Goal: Use online tool/utility: Utilize a website feature to perform a specific function

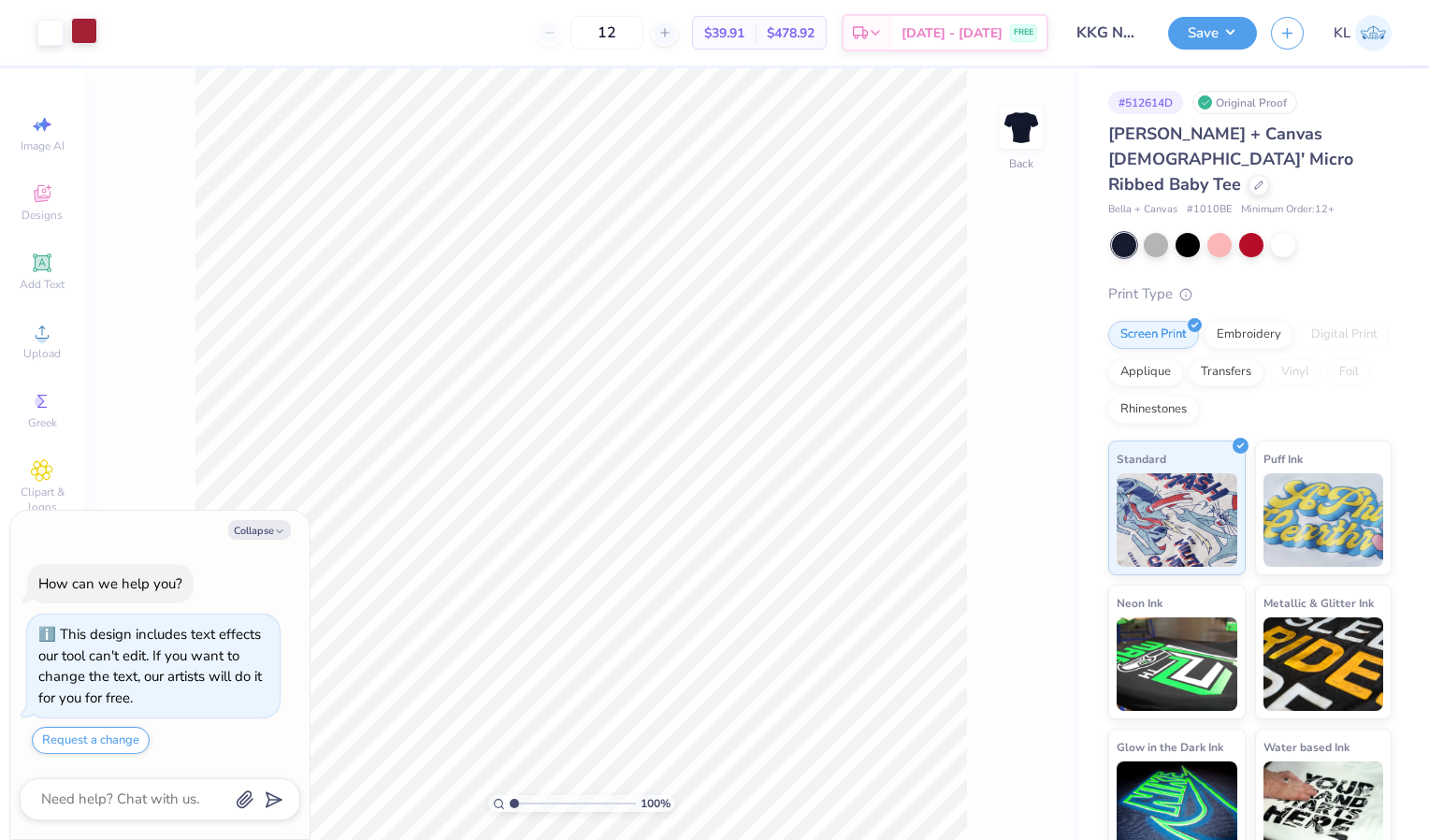
click at [80, 33] on div at bounding box center [84, 31] width 26 height 26
type textarea "x"
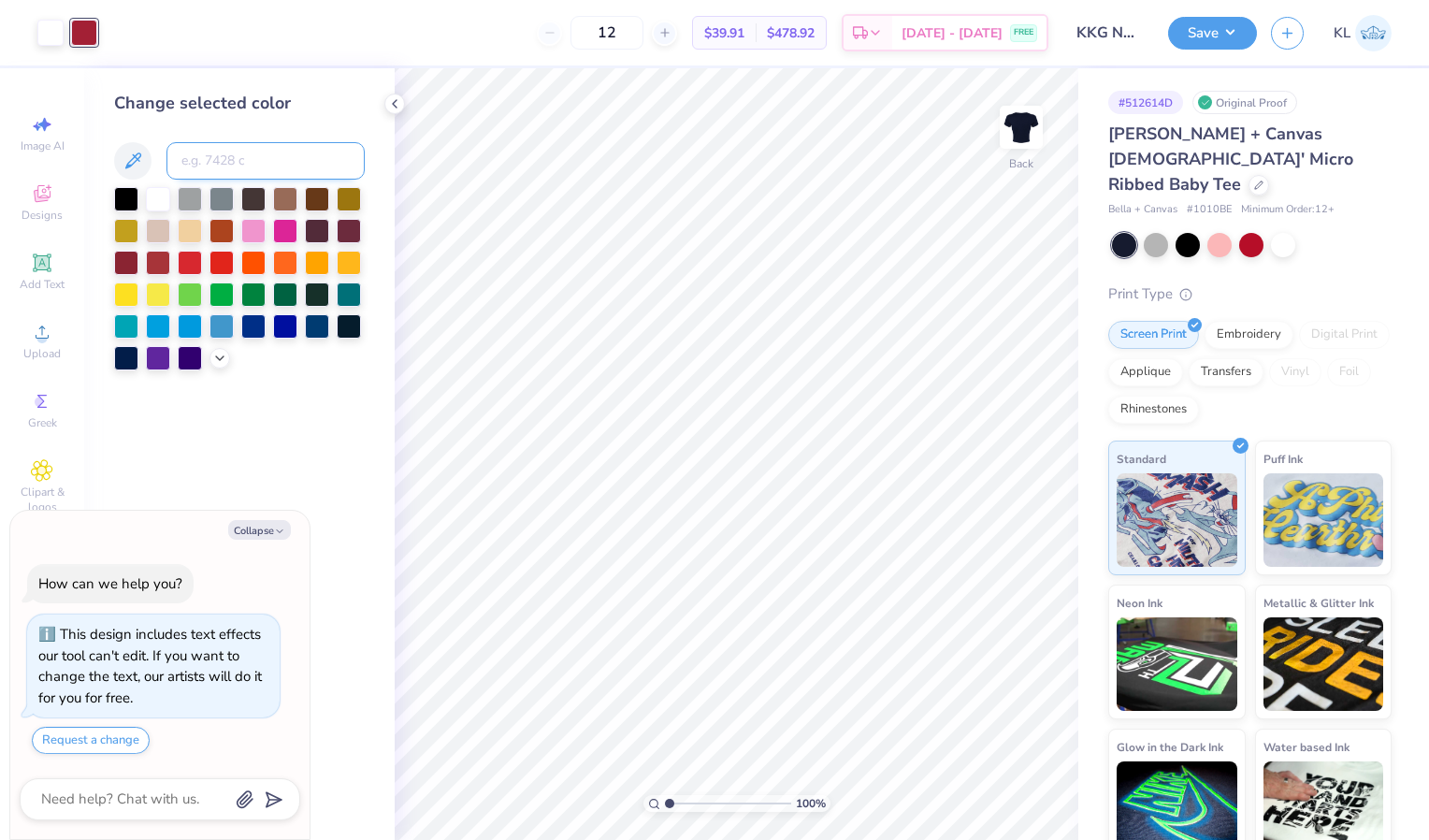
click at [229, 158] on input at bounding box center [265, 160] width 198 height 37
type input "285"
type textarea "x"
type input "285"
type input "485"
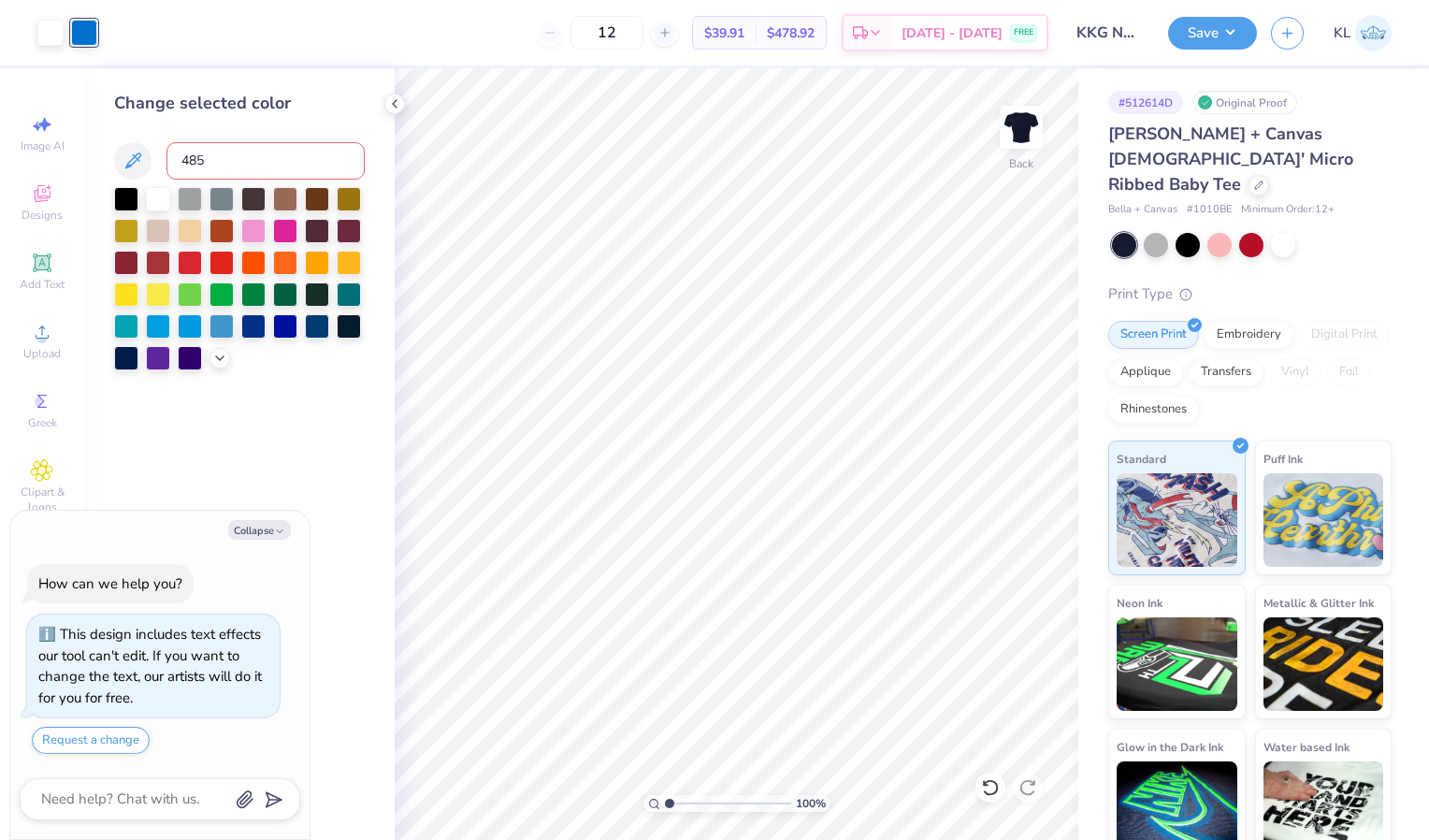
type textarea "x"
click at [1202, 33] on button "Save" at bounding box center [1212, 30] width 89 height 33
type textarea "x"
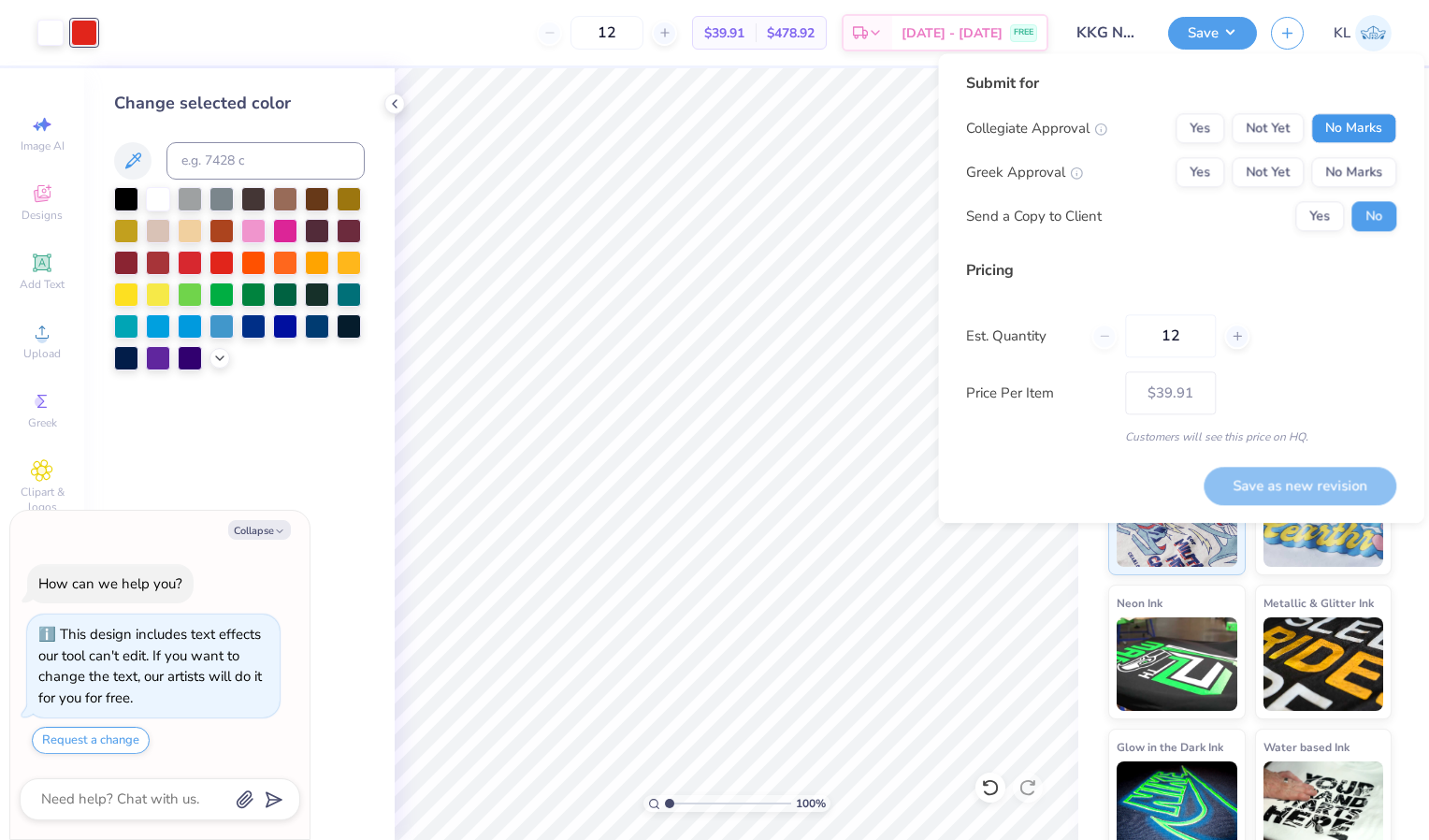
click at [1344, 125] on button "No Marks" at bounding box center [1353, 128] width 85 height 30
click at [1201, 176] on button "Yes" at bounding box center [1199, 172] width 49 height 30
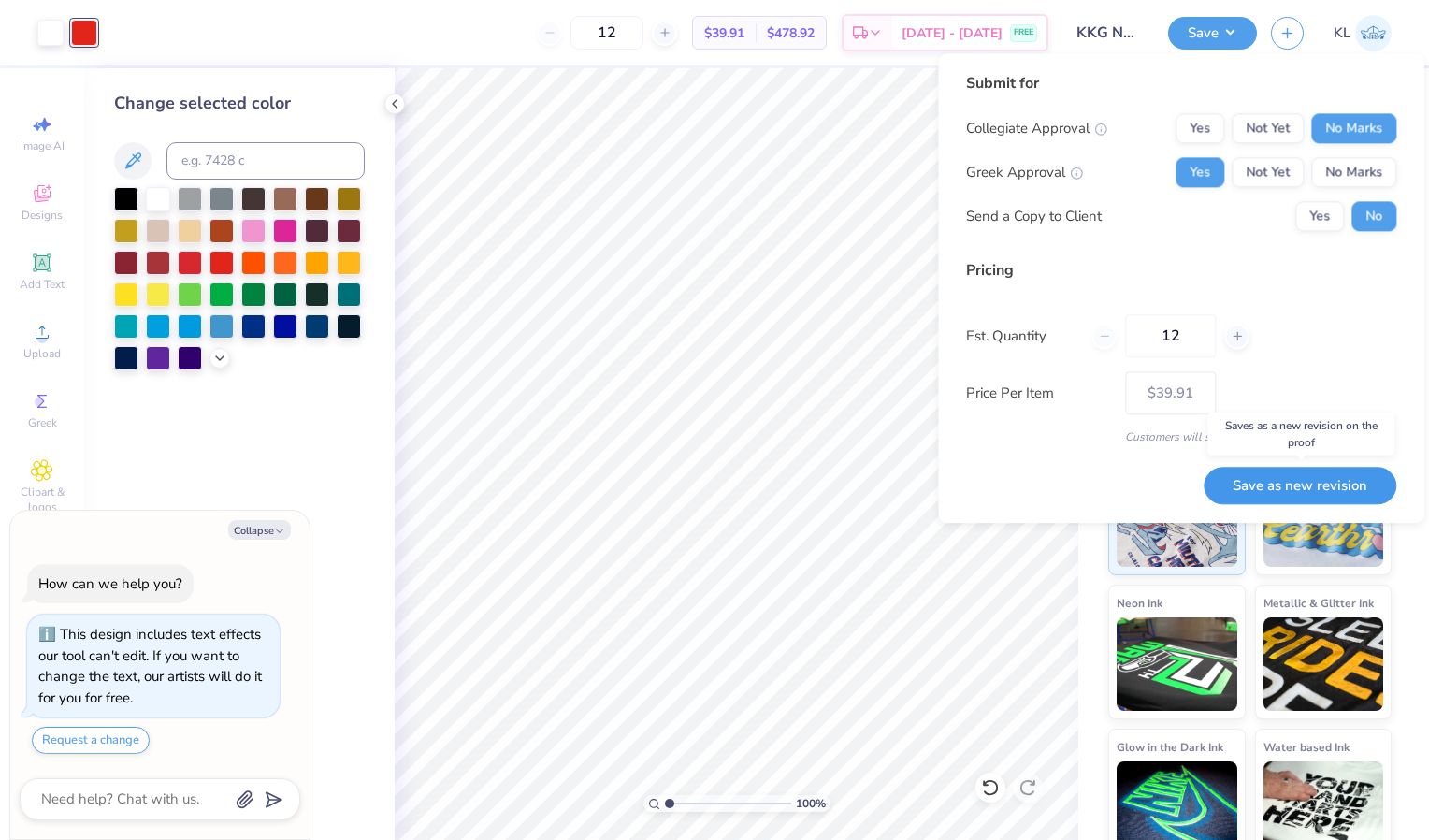
click at [1307, 492] on button "Save as new revision" at bounding box center [1299, 486] width 193 height 38
type input "$39.91"
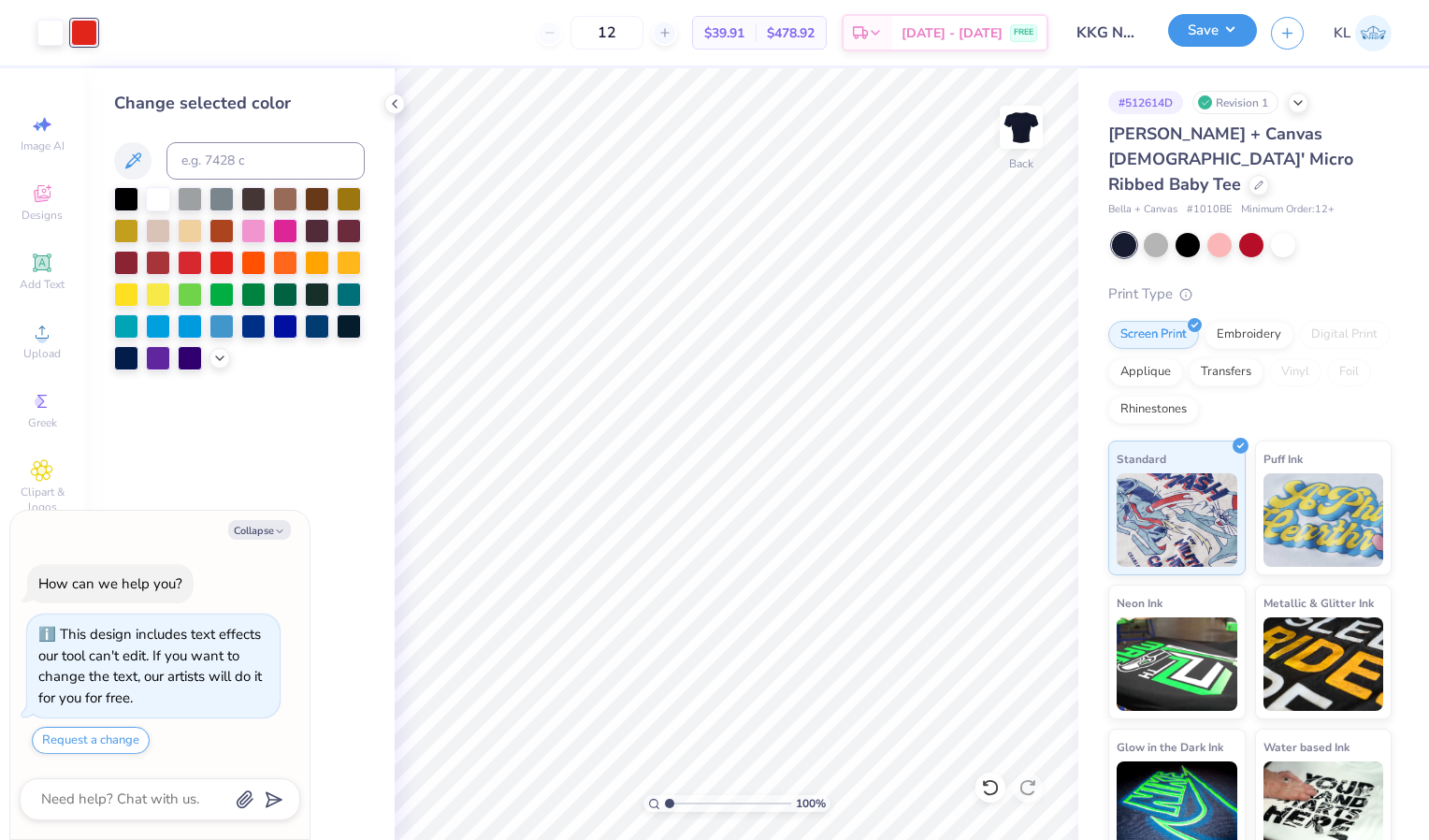
click at [1193, 43] on button "Save" at bounding box center [1212, 30] width 89 height 33
type textarea "x"
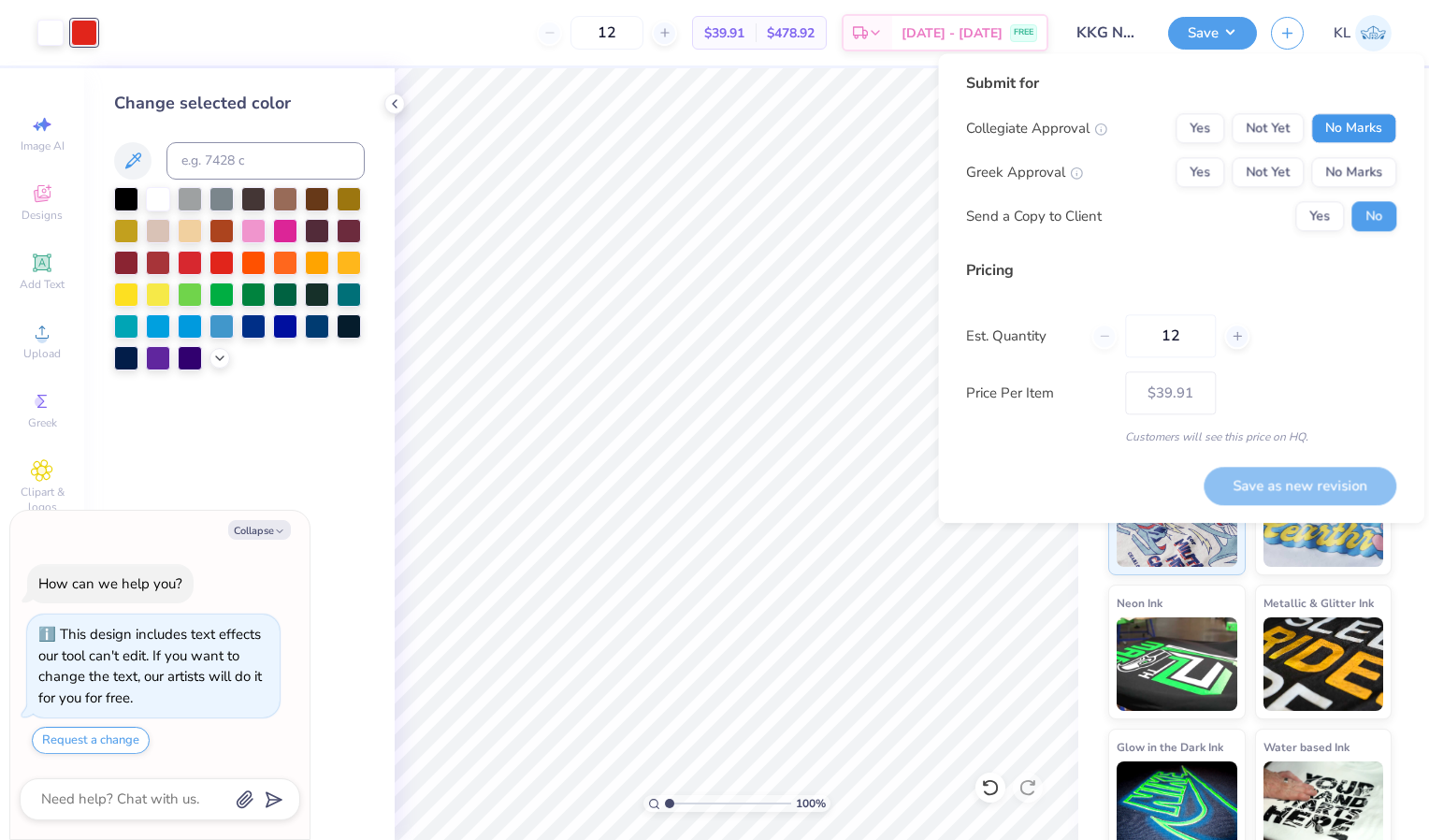
click at [1363, 123] on button "No Marks" at bounding box center [1353, 128] width 85 height 30
click at [1359, 176] on button "No Marks" at bounding box center [1353, 172] width 85 height 30
click at [1214, 174] on button "Yes" at bounding box center [1199, 172] width 49 height 30
click at [1284, 486] on button "Save as new revision" at bounding box center [1299, 486] width 193 height 38
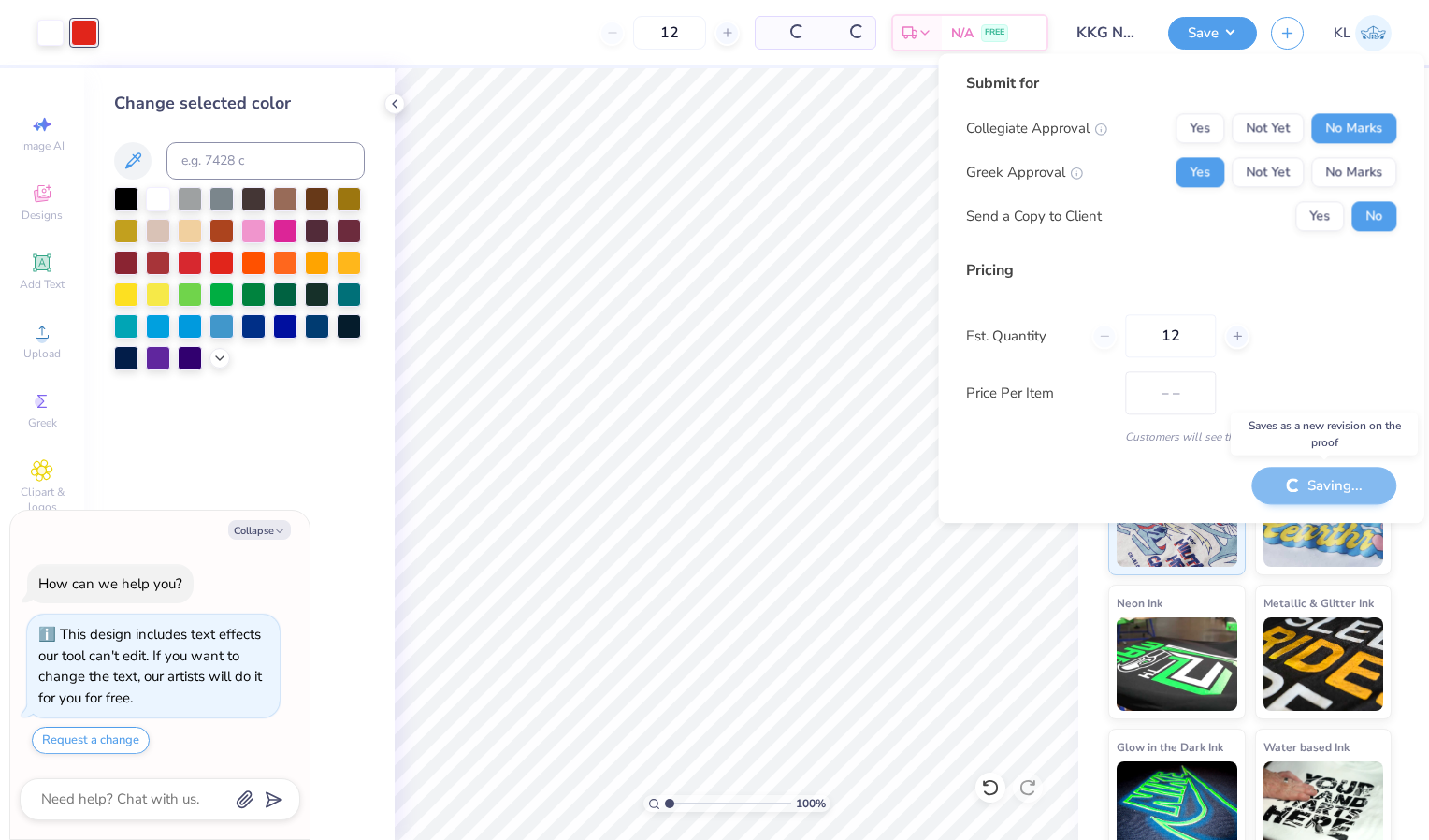
type input "$39.91"
type textarea "x"
